Goal: Find specific page/section: Find specific page/section

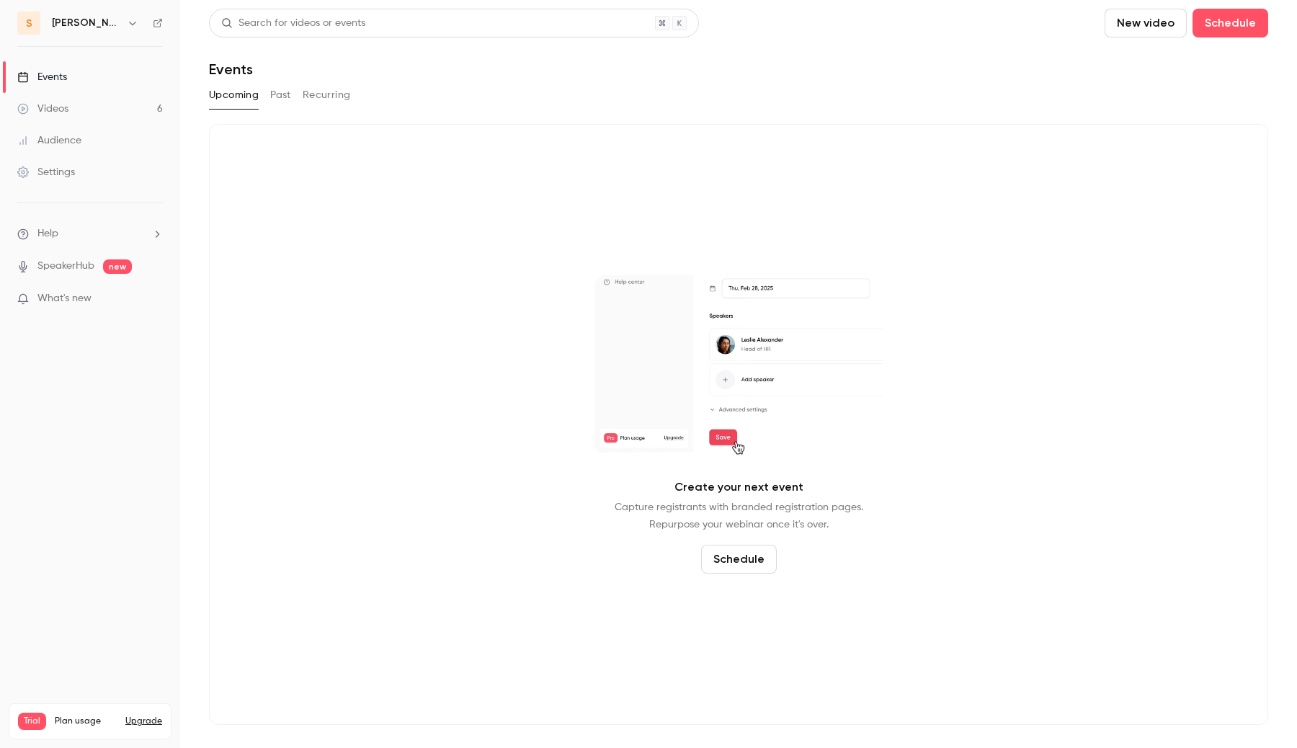
click at [60, 104] on div "Videos" at bounding box center [42, 109] width 51 height 14
